Goal: Transaction & Acquisition: Subscribe to service/newsletter

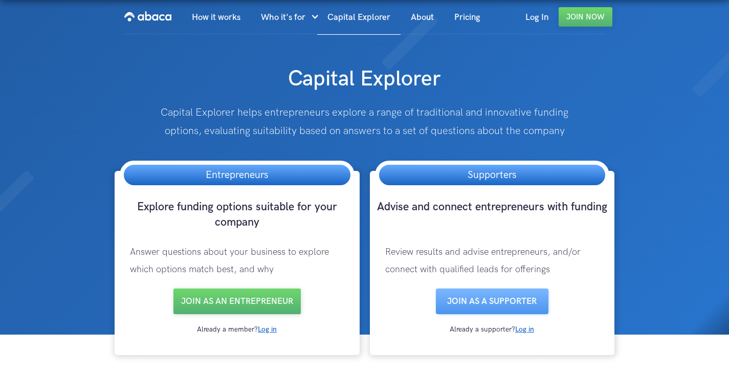
click at [469, 17] on link "Pricing" at bounding box center [467, 17] width 47 height 35
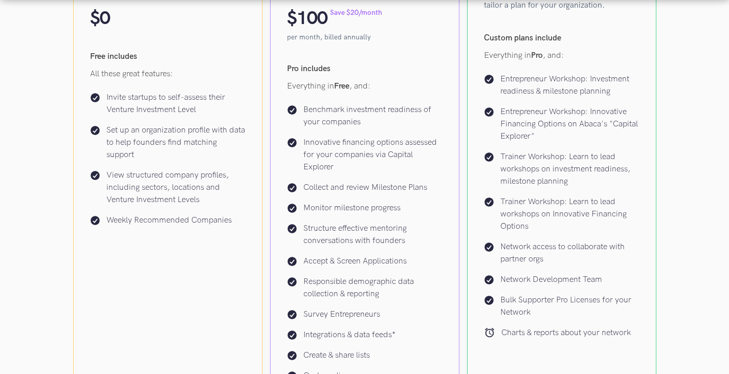
scroll to position [205, 0]
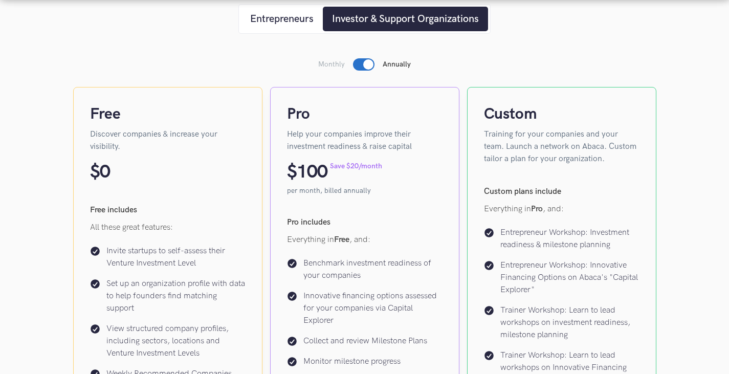
click at [359, 65] on div at bounding box center [363, 64] width 21 height 12
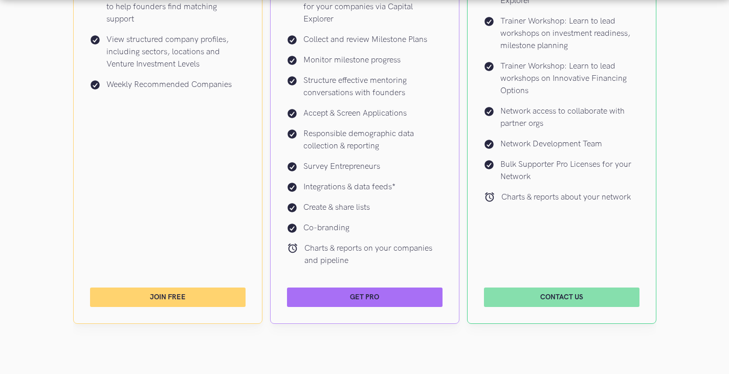
scroll to position [665, 0]
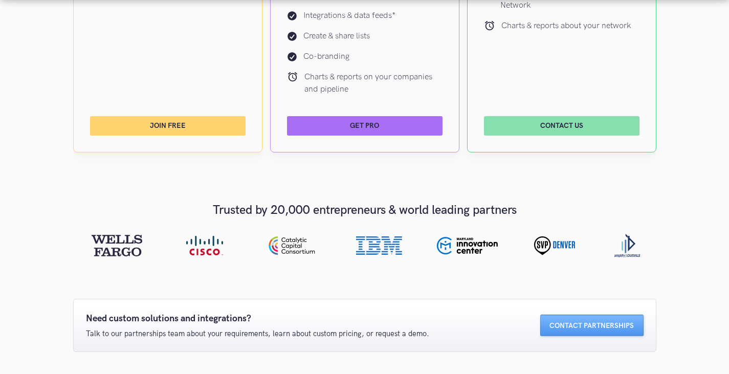
click at [167, 127] on link "Join Free" at bounding box center [168, 125] width 156 height 19
